Goal: Book appointment/travel/reservation

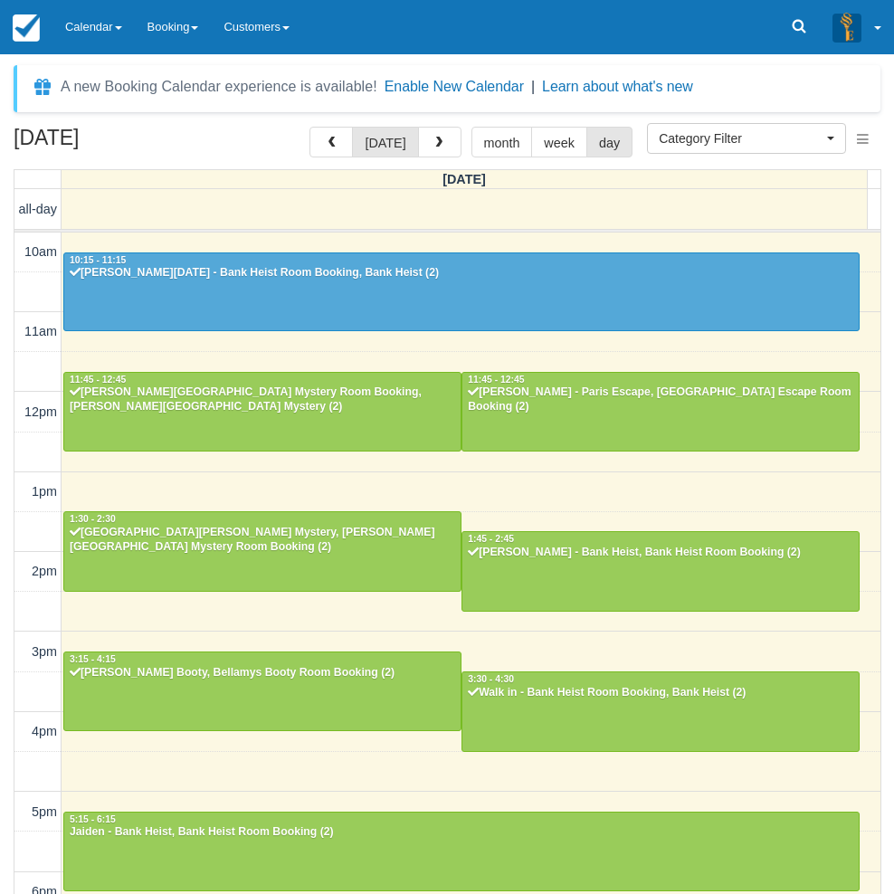
select select
click at [168, 32] on link "Booking" at bounding box center [173, 27] width 77 height 54
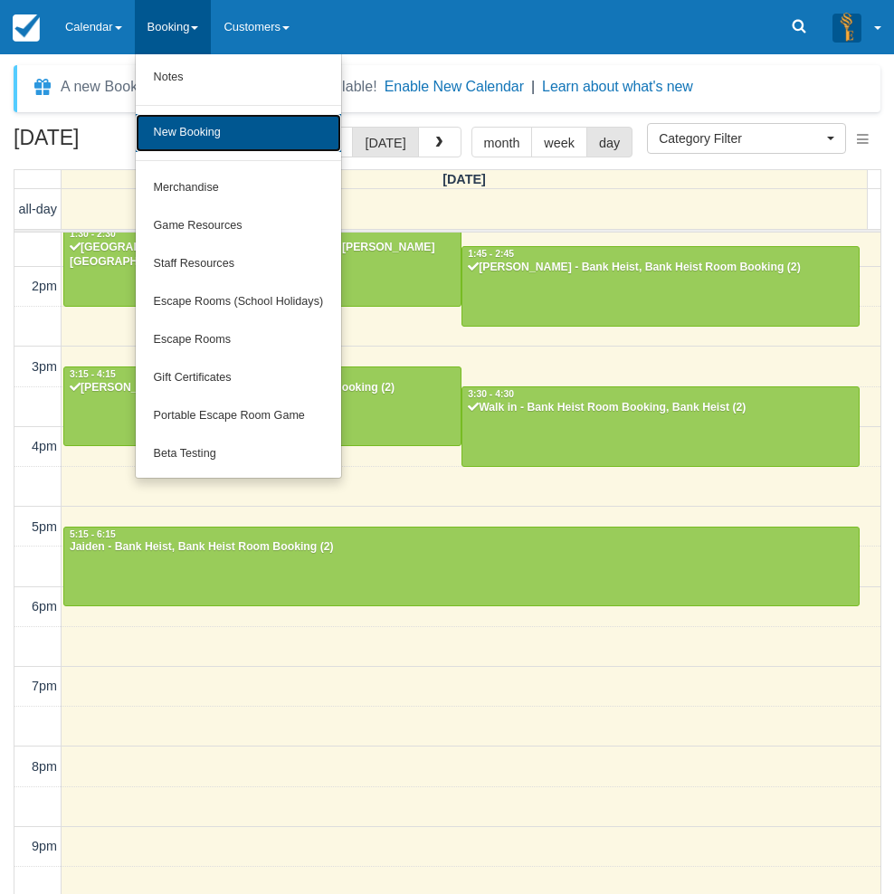
click at [198, 145] on link "New Booking" at bounding box center [239, 133] width 206 height 38
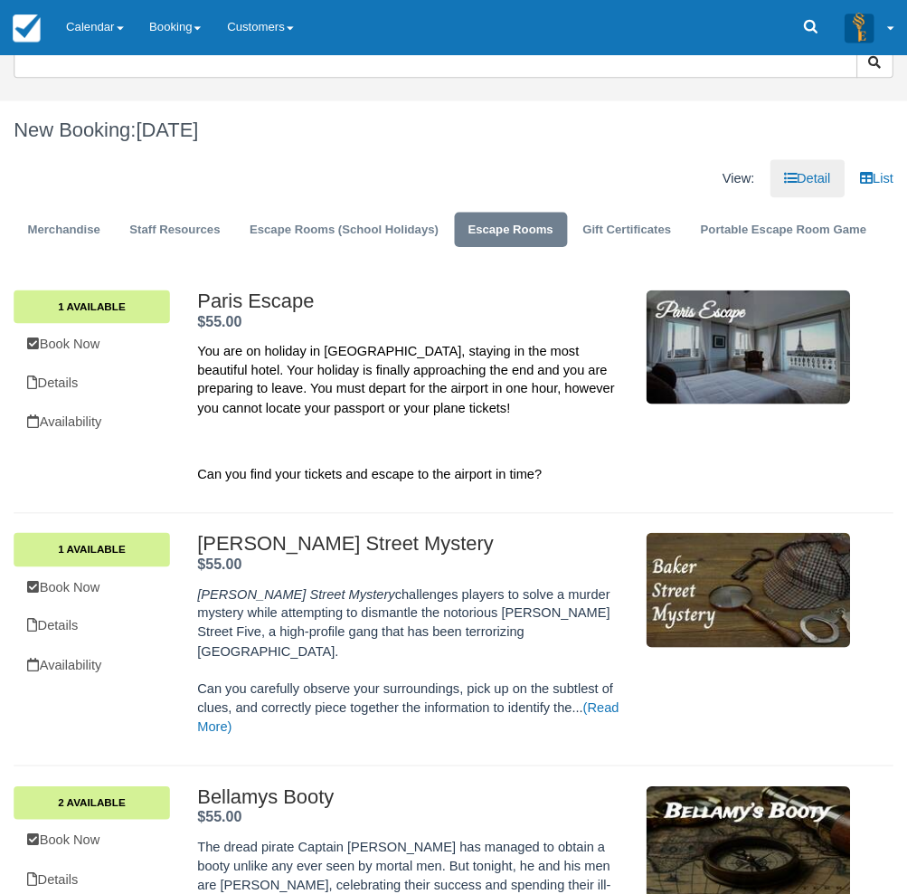
scroll to position [362, 0]
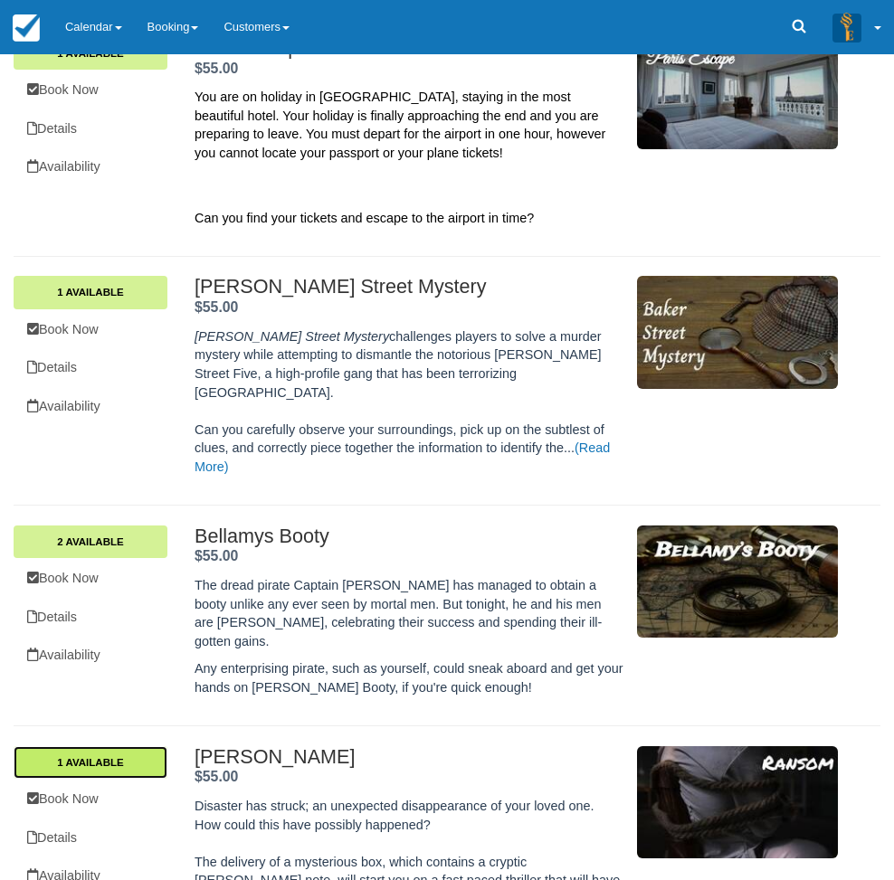
click at [167, 746] on link "1 Available" at bounding box center [91, 762] width 154 height 33
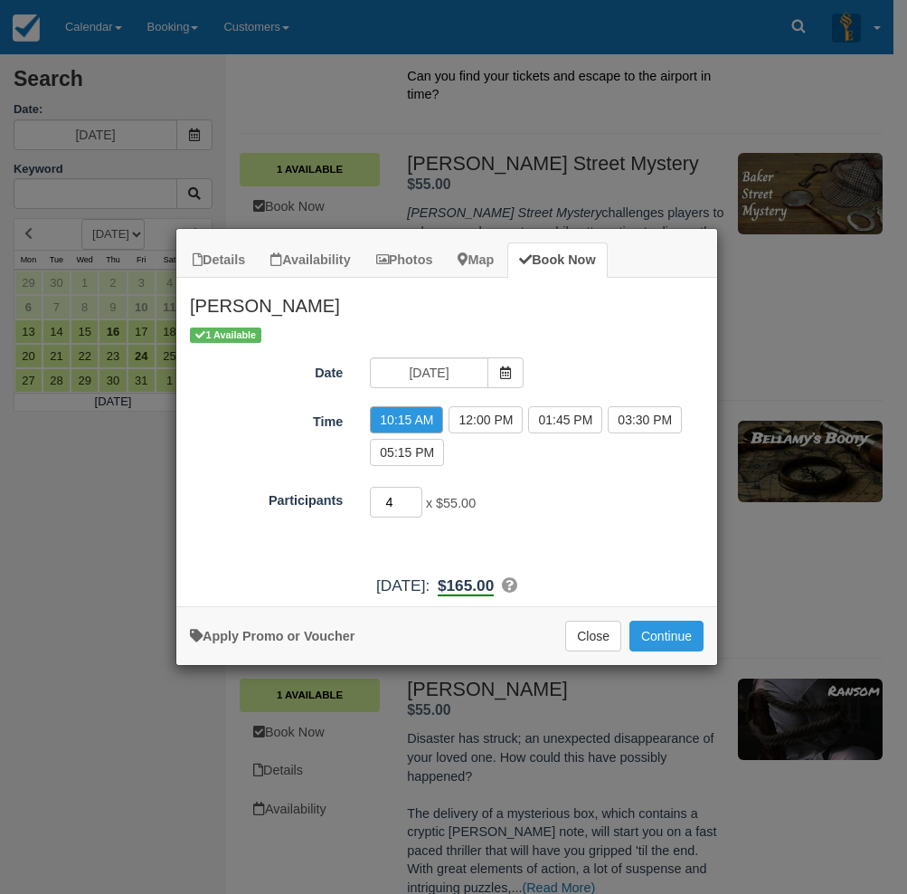
type input "4"
click at [413, 497] on input "4" at bounding box center [396, 502] width 52 height 31
click at [659, 639] on button "Continue" at bounding box center [667, 635] width 74 height 31
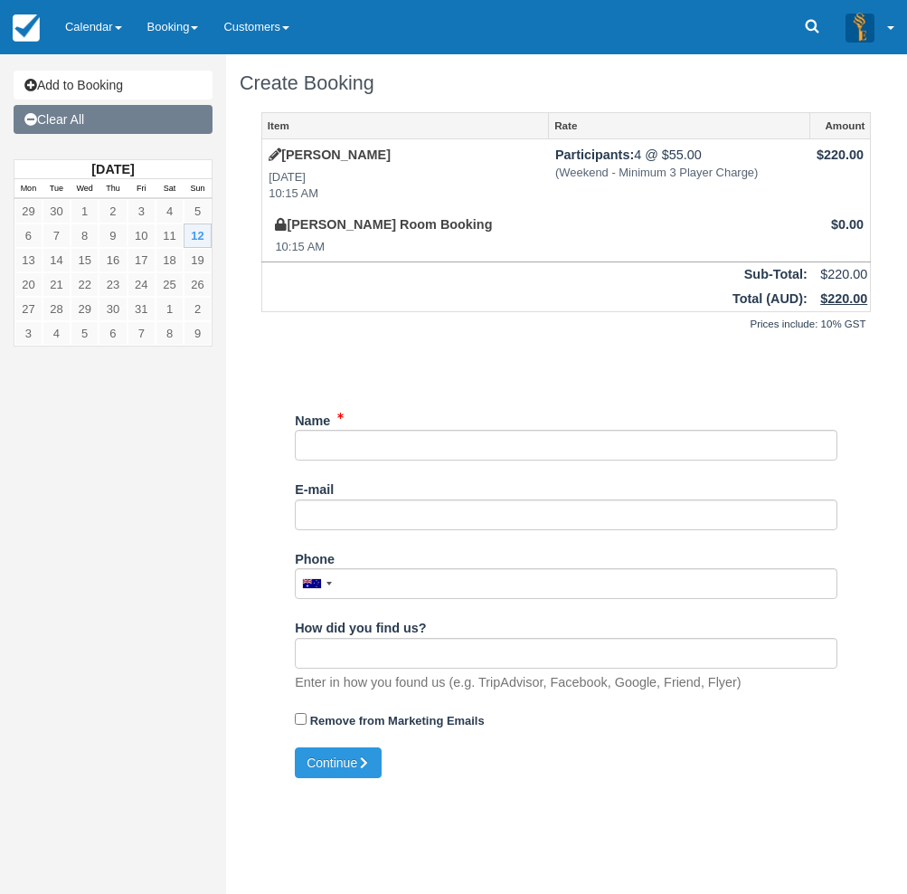
click at [64, 114] on link "Clear All" at bounding box center [113, 119] width 199 height 29
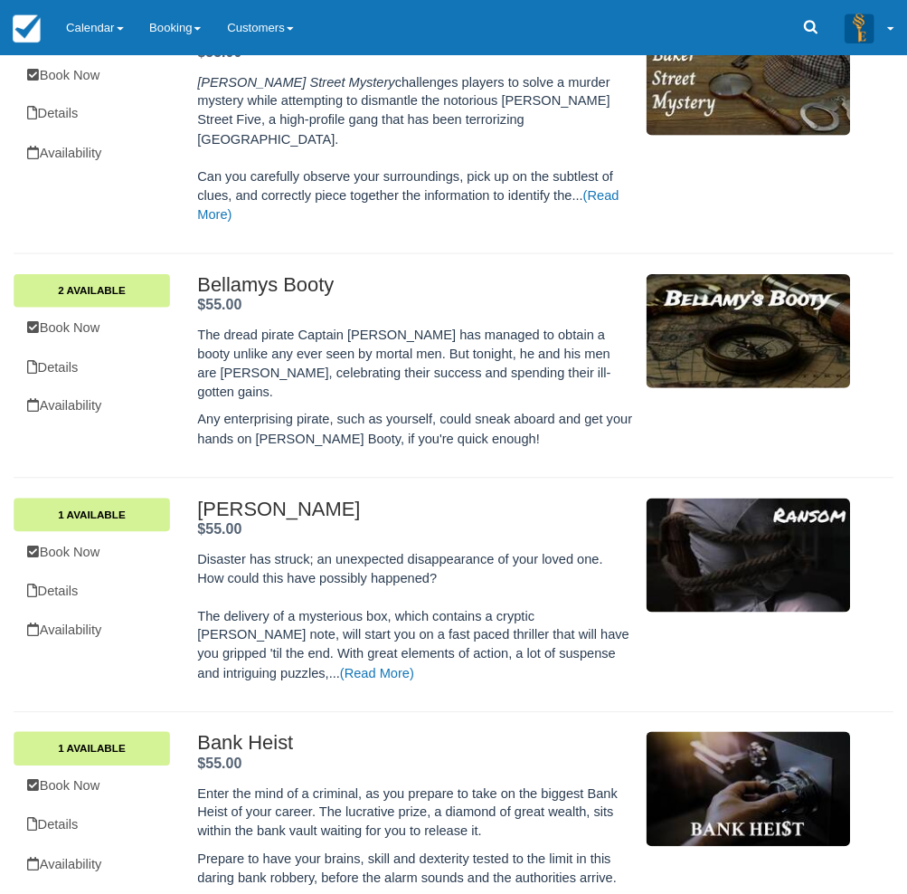
scroll to position [633, 0]
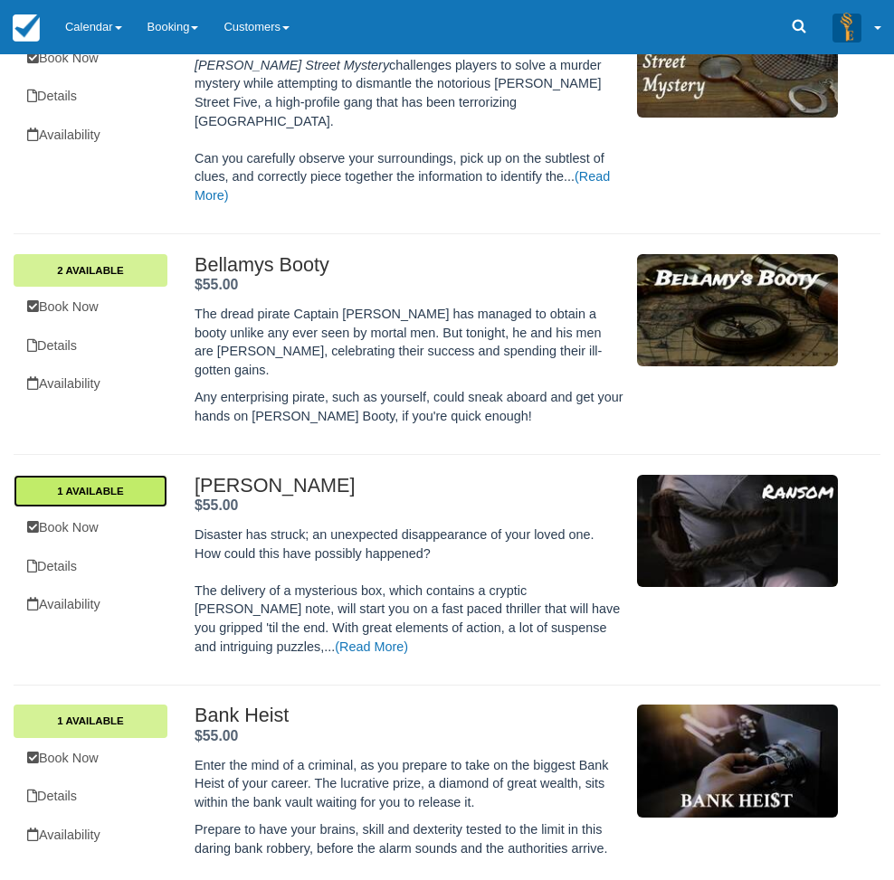
click at [167, 475] on link "1 Available" at bounding box center [91, 491] width 154 height 33
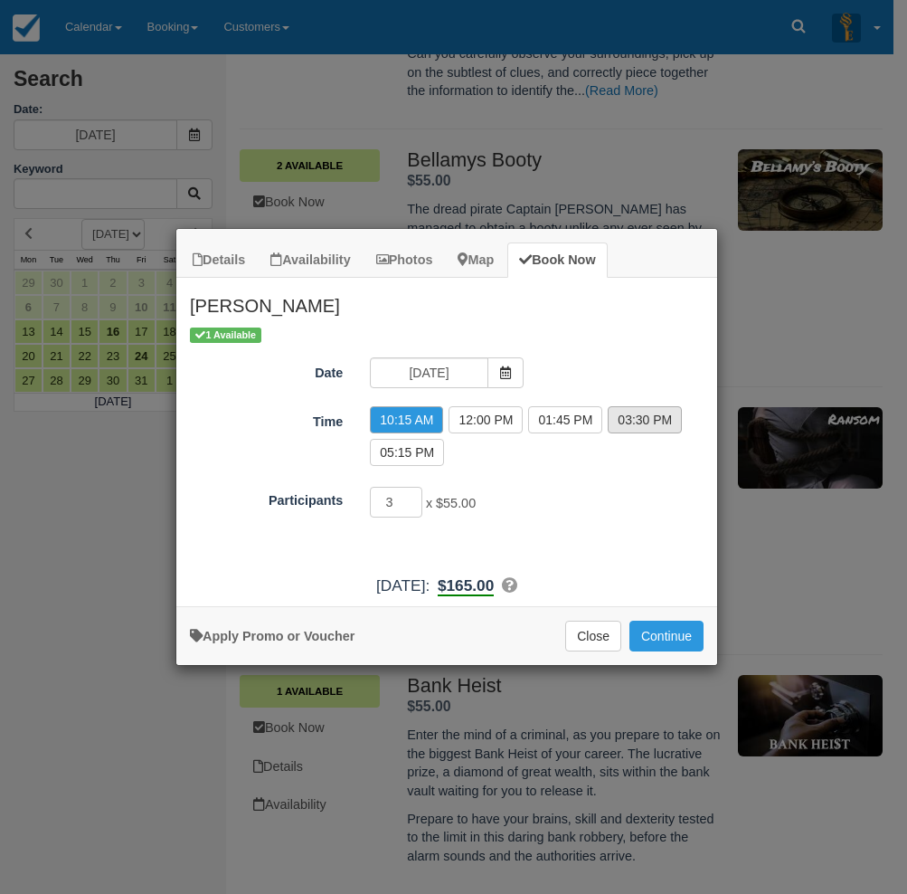
click at [650, 420] on label "03:30 PM" at bounding box center [645, 419] width 74 height 27
radio input "true"
type input "4"
click at [413, 498] on input "4" at bounding box center [396, 502] width 52 height 31
click at [662, 641] on button "Continue" at bounding box center [667, 635] width 74 height 31
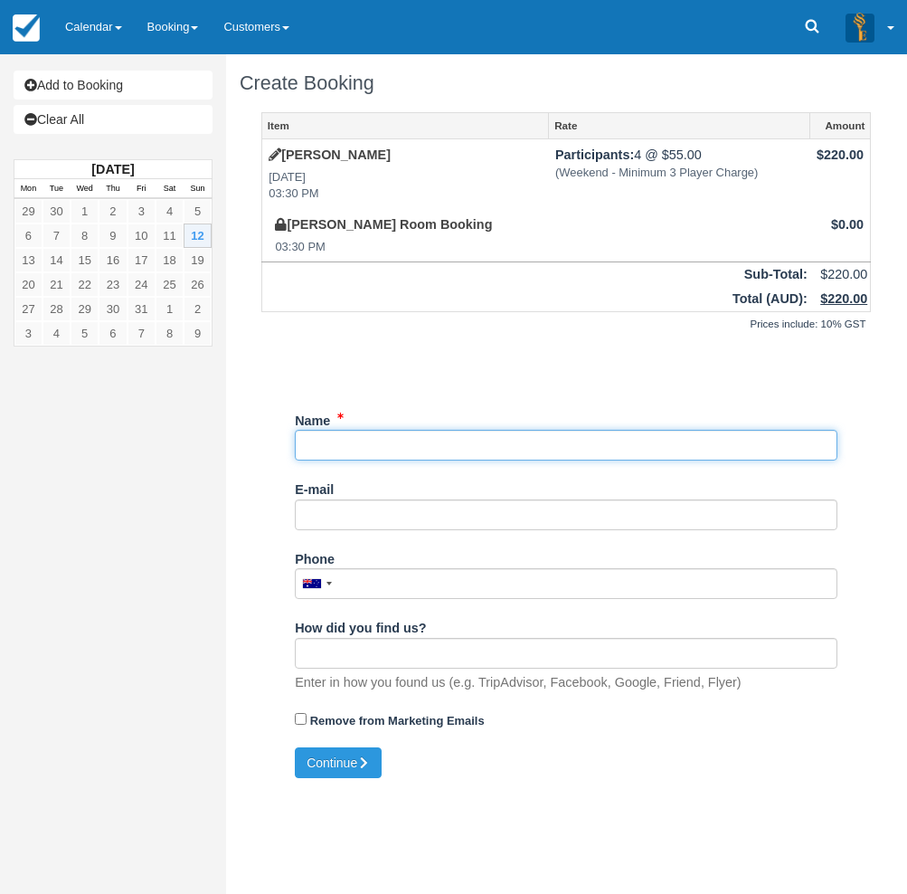
click at [366, 443] on input "Name" at bounding box center [566, 445] width 543 height 31
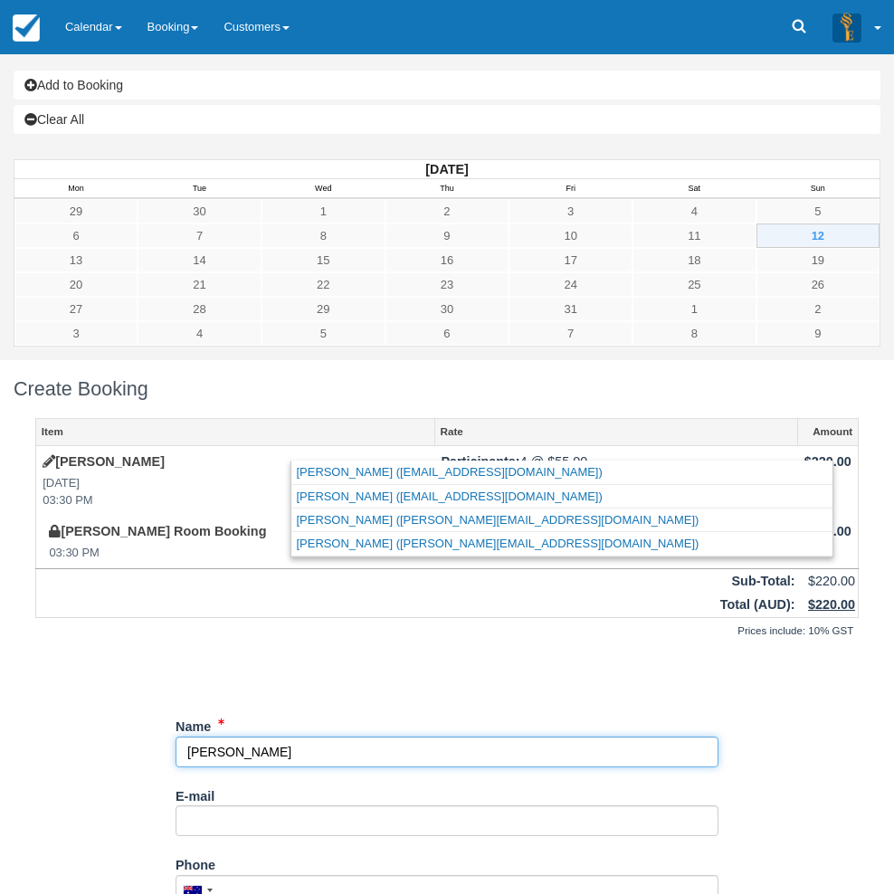
type input "[PERSON_NAME]"
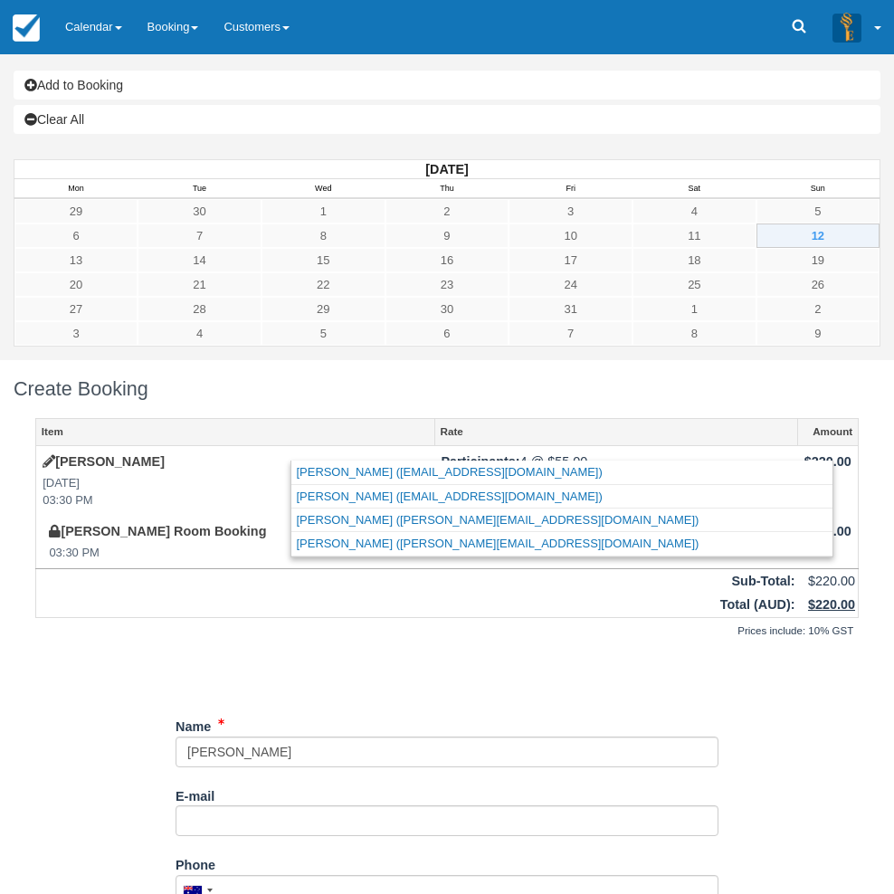
click at [456, 649] on div "Unsaved Changes" at bounding box center [446, 670] width 823 height 43
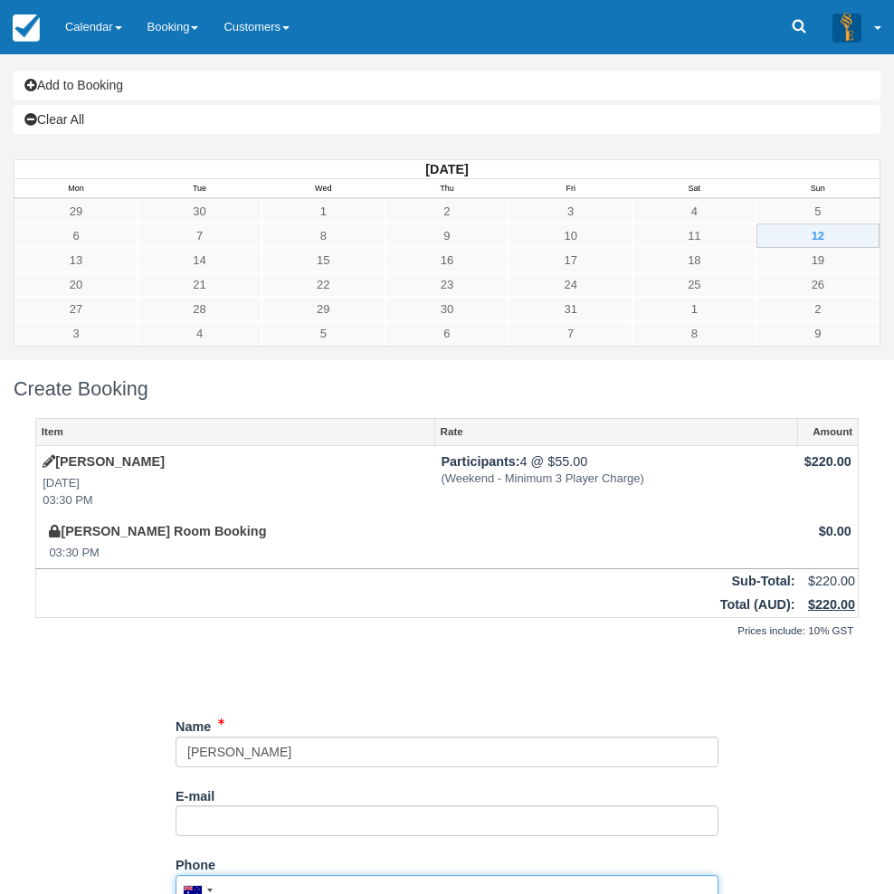
click at [381, 875] on input "Phone" at bounding box center [446, 890] width 543 height 31
type input "[PHONE_NUMBER]"
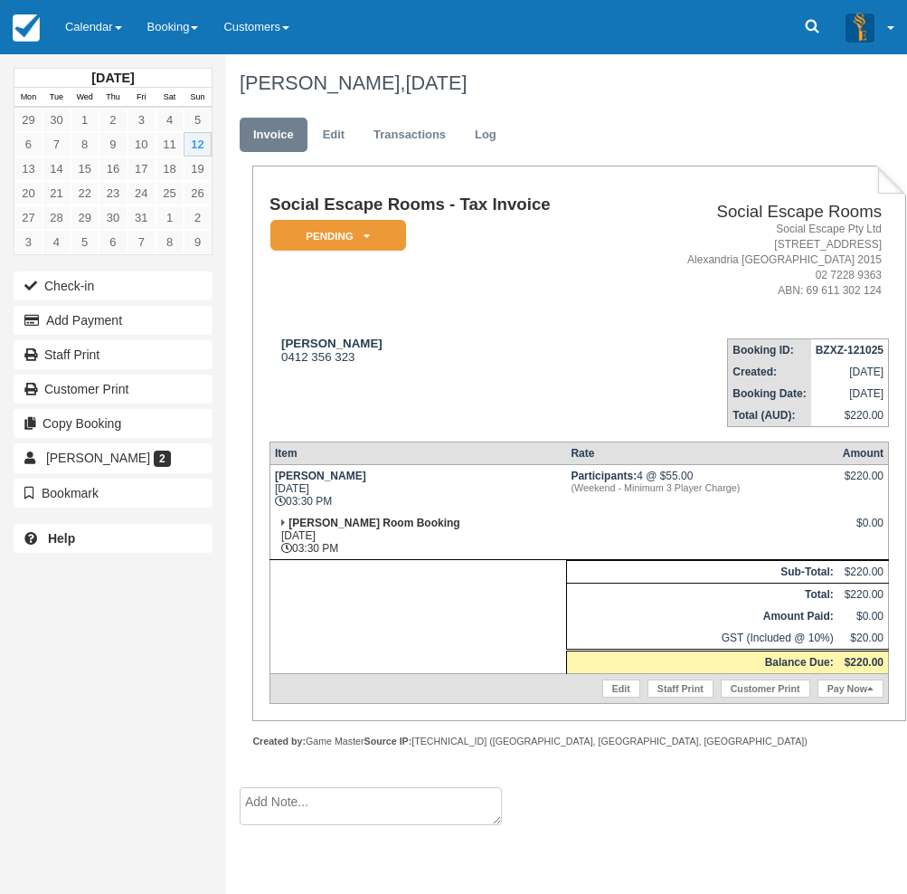
click at [280, 805] on textarea at bounding box center [371, 806] width 262 height 38
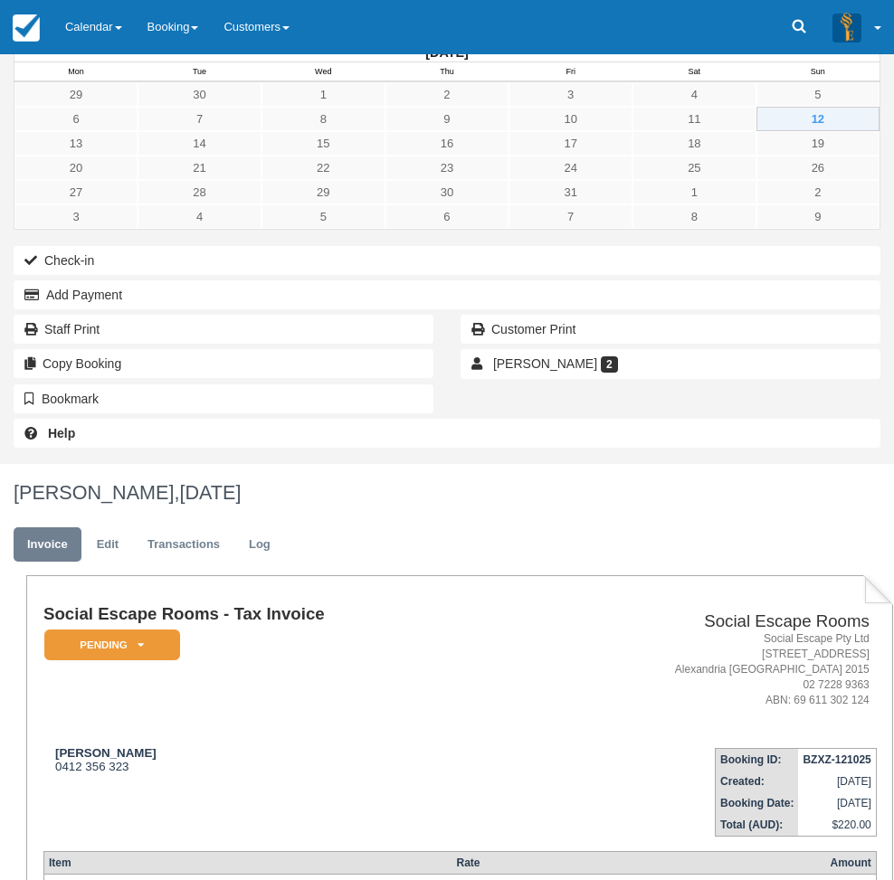
scroll to position [49, 0]
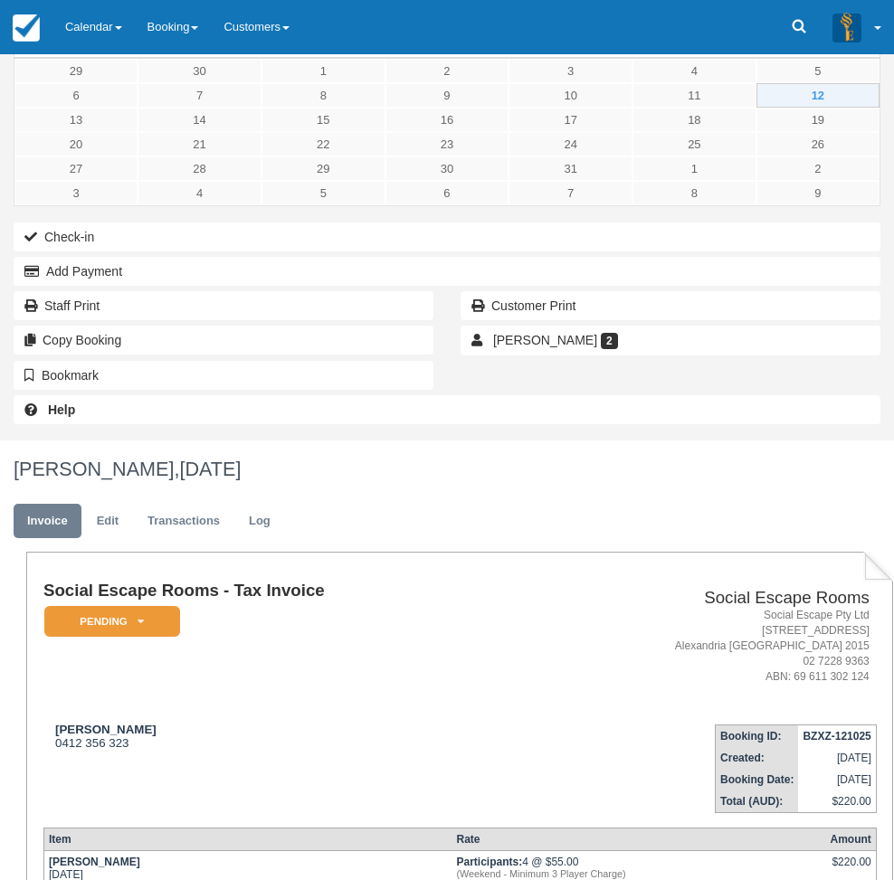
type textarea "Might be a few mins late"
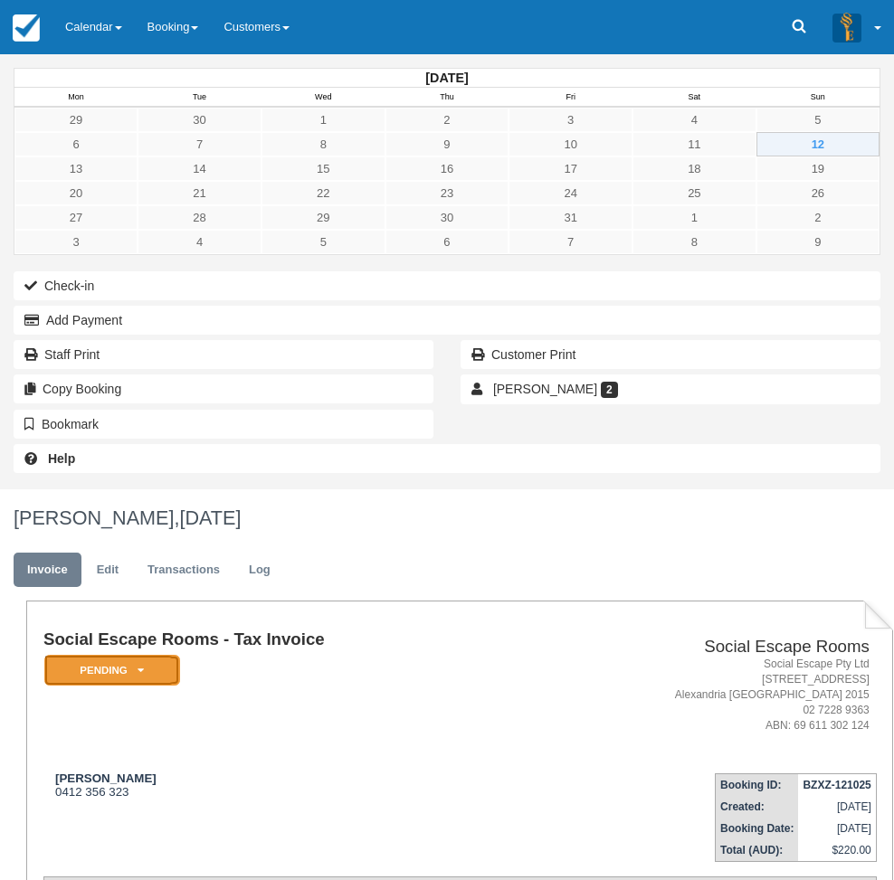
click at [180, 655] on em "Pending" at bounding box center [112, 671] width 136 height 32
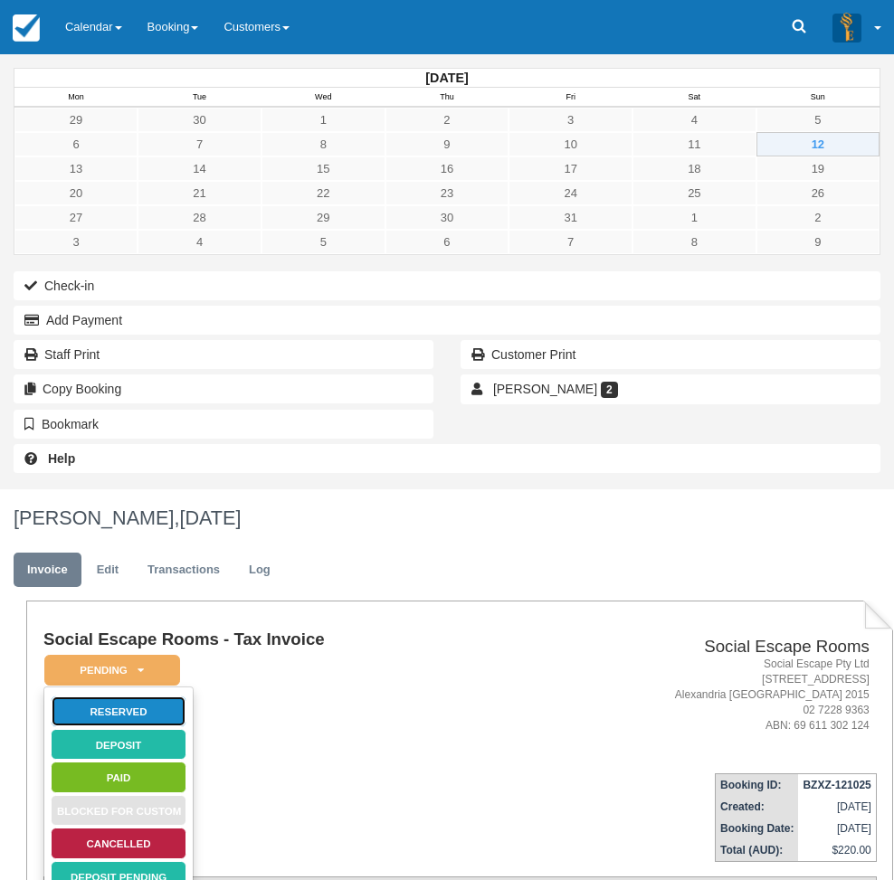
click at [186, 696] on link "Reserved" at bounding box center [119, 712] width 136 height 32
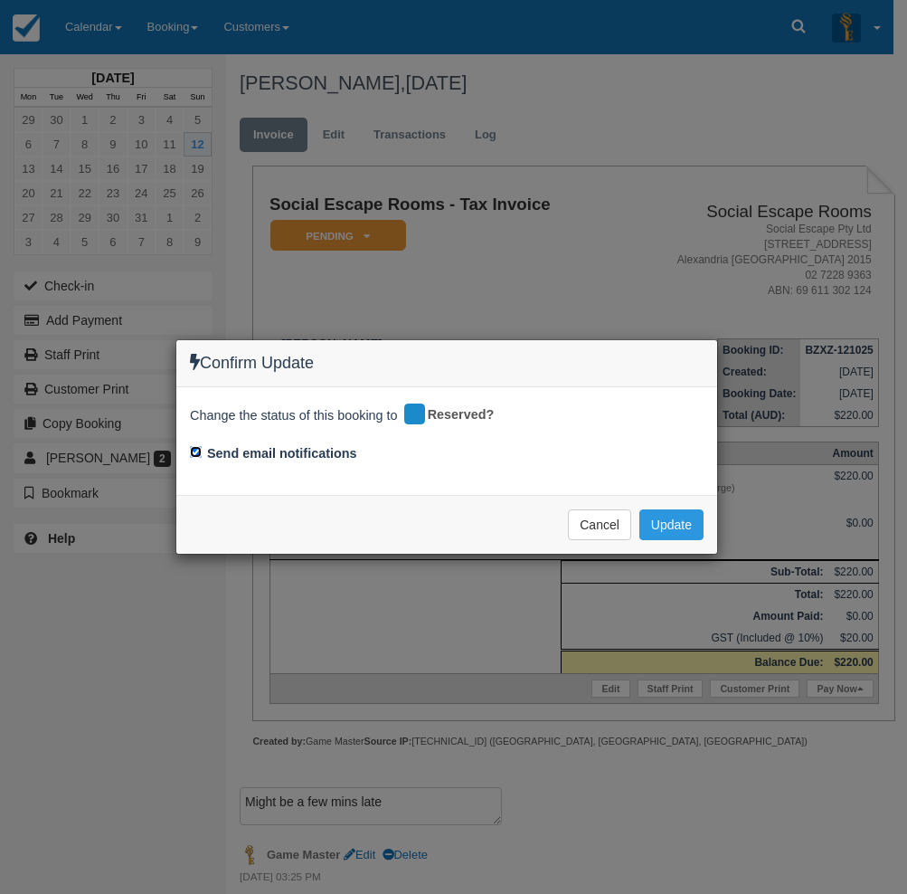
click at [193, 450] on input "Send email notifications" at bounding box center [196, 452] width 12 height 12
checkbox input "false"
click at [674, 525] on button "Update" at bounding box center [671, 524] width 64 height 31
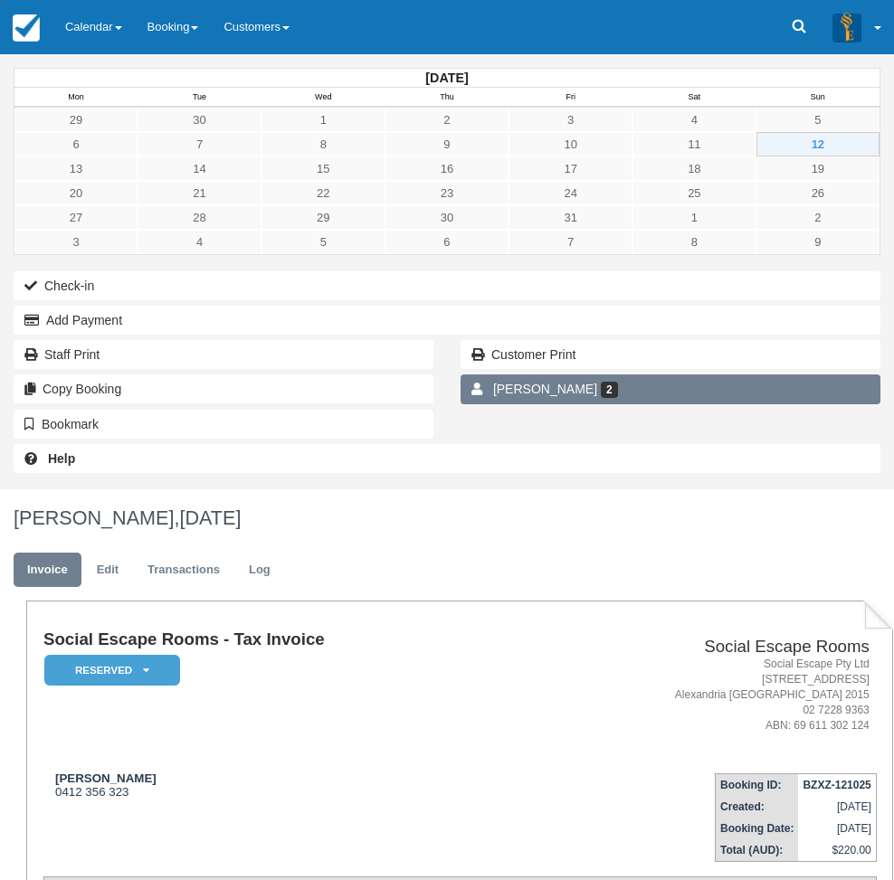
drag, startPoint x: 68, startPoint y: 459, endPoint x: 89, endPoint y: 459, distance: 20.8
click at [493, 396] on span "Bethany Hashek" at bounding box center [545, 389] width 104 height 14
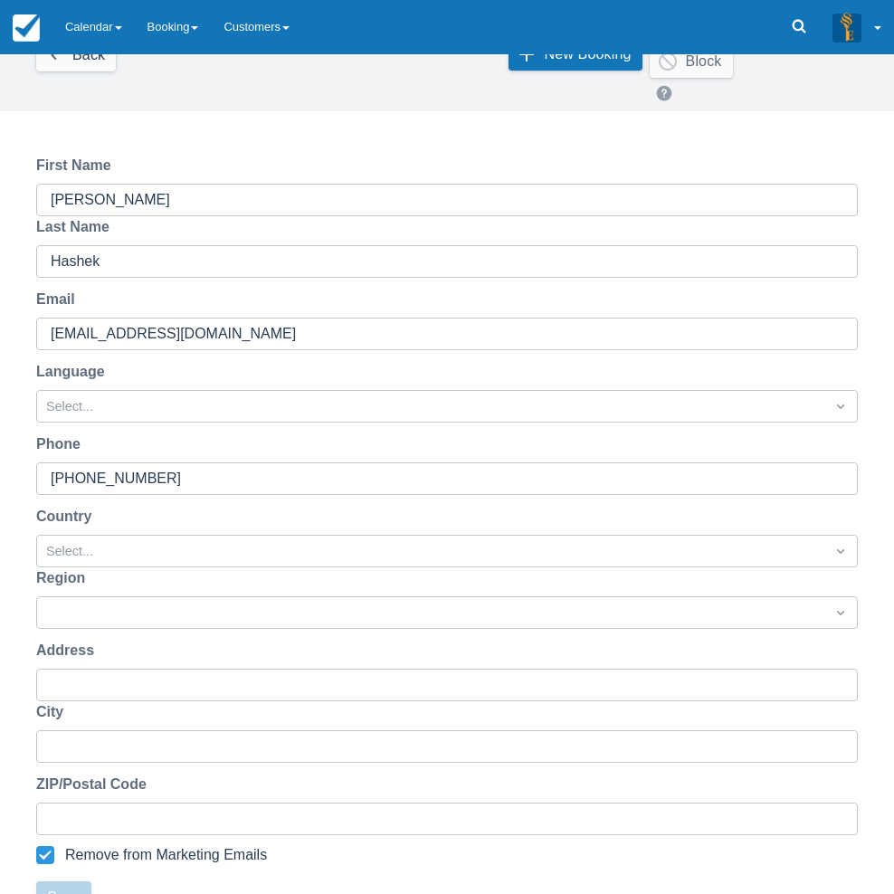
scroll to position [263, 0]
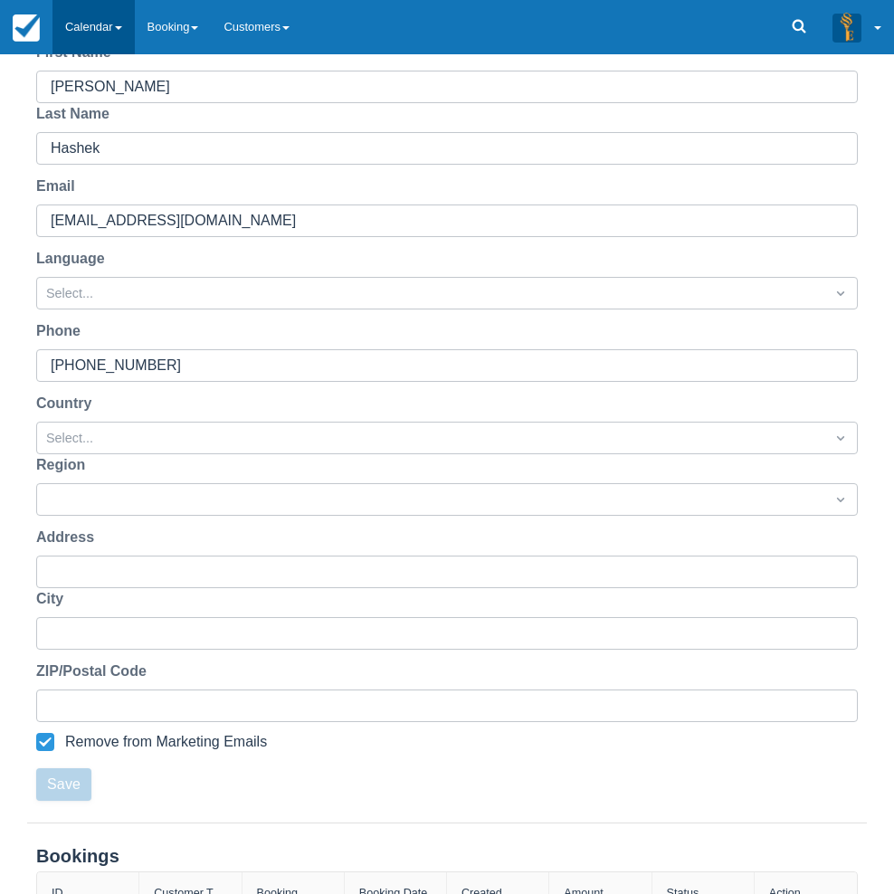
click at [90, 18] on link "Calendar" at bounding box center [93, 27] width 82 height 54
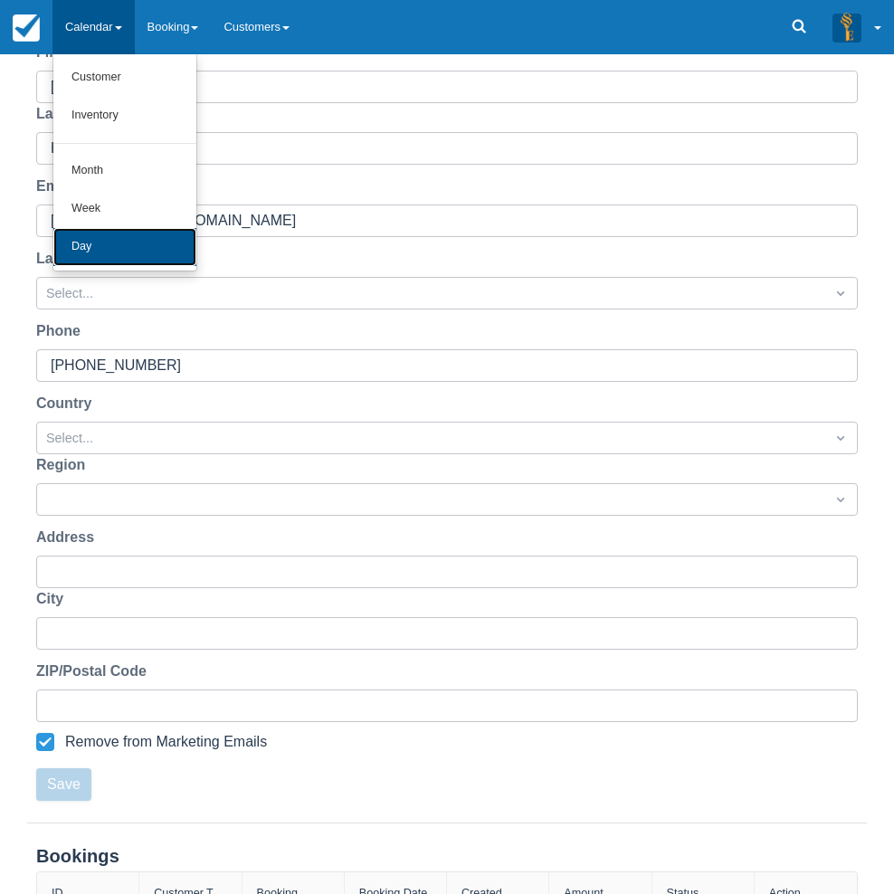
click at [86, 247] on link "Day" at bounding box center [124, 247] width 143 height 38
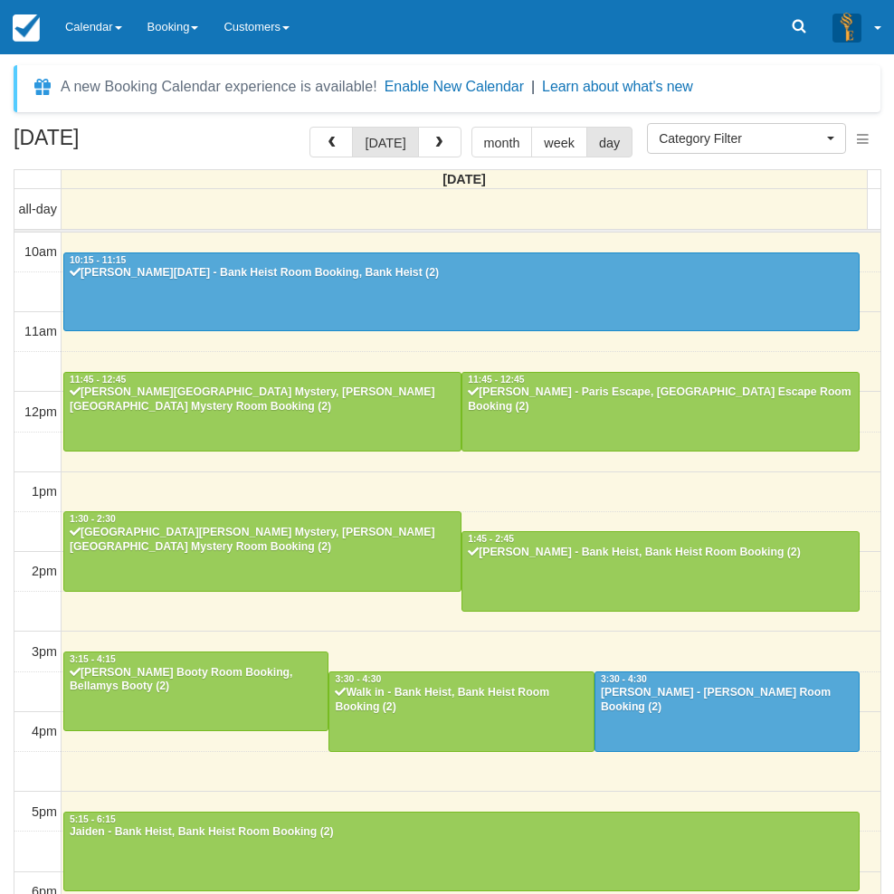
select select
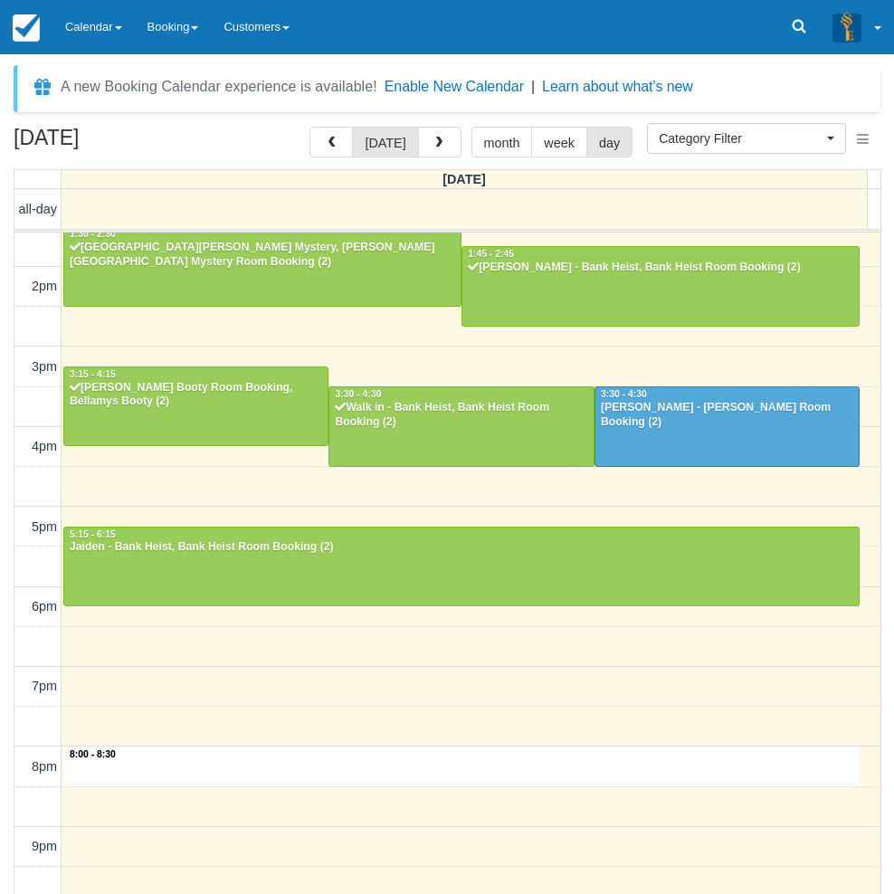
click at [300, 749] on div "10am 11am 12pm 1pm 2pm 3pm 4pm 5pm 6pm 7pm 8pm 9pm 10pm 8:00 - 8:30 10:15 - 11:…" at bounding box center [447, 447] width 866 height 999
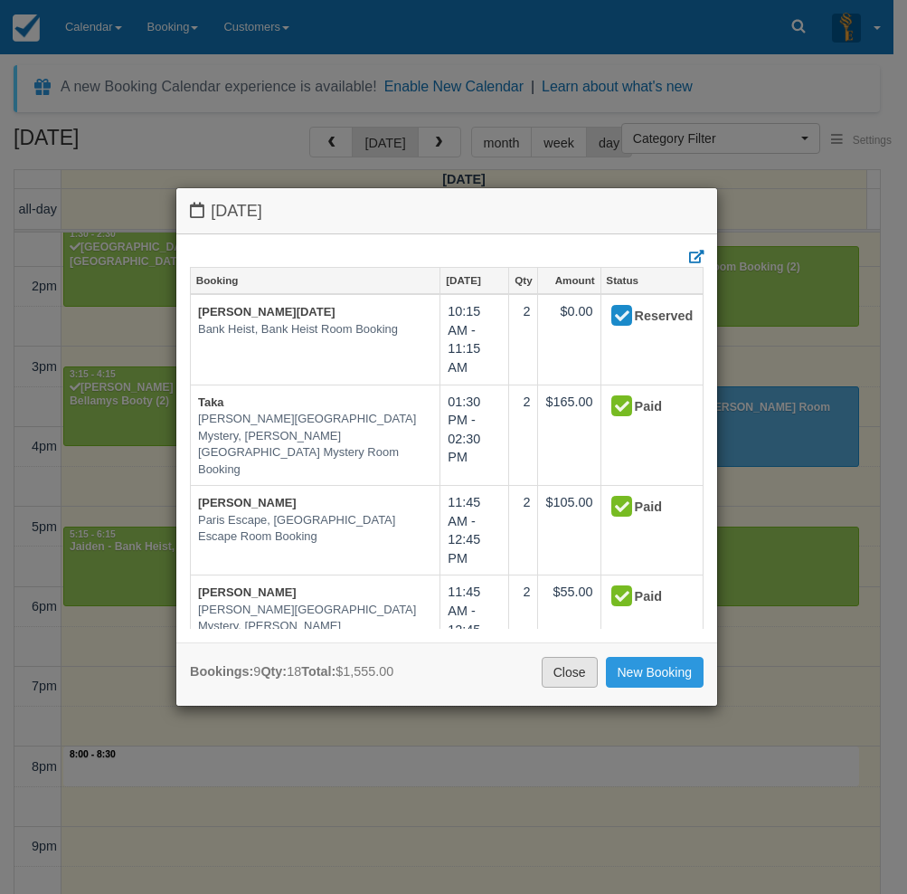
click at [582, 673] on link "Close" at bounding box center [570, 672] width 56 height 31
